Goal: Task Accomplishment & Management: Manage account settings

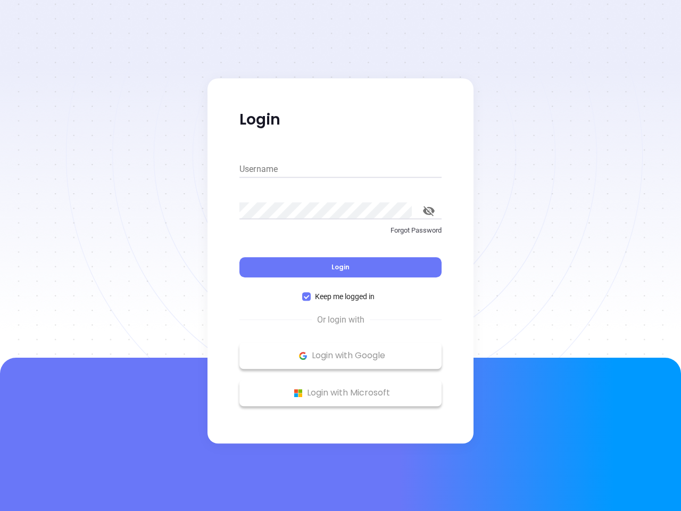
click at [340, 255] on div "Login" at bounding box center [340, 260] width 202 height 33
click at [340, 169] on input "Username" at bounding box center [340, 169] width 202 height 17
click at [429, 211] on icon "toggle password visibility" at bounding box center [429, 211] width 12 height 10
click at [340, 267] on span "Login" at bounding box center [340, 266] width 18 height 9
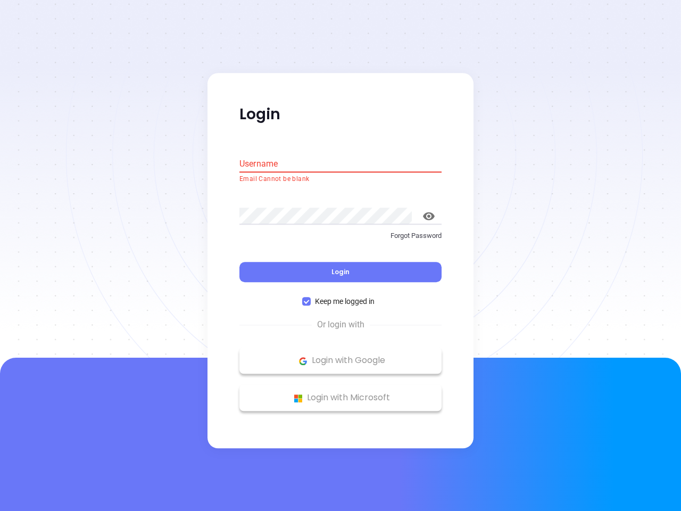
click at [340, 296] on span "Keep me logged in" at bounding box center [345, 302] width 68 height 12
click at [311, 297] on input "Keep me logged in" at bounding box center [306, 301] width 9 height 9
checkbox input "false"
click at [340, 355] on p "Login with Google" at bounding box center [340, 361] width 191 height 16
click at [340, 392] on p "Login with Microsoft" at bounding box center [340, 398] width 191 height 16
